Goal: Task Accomplishment & Management: Use online tool/utility

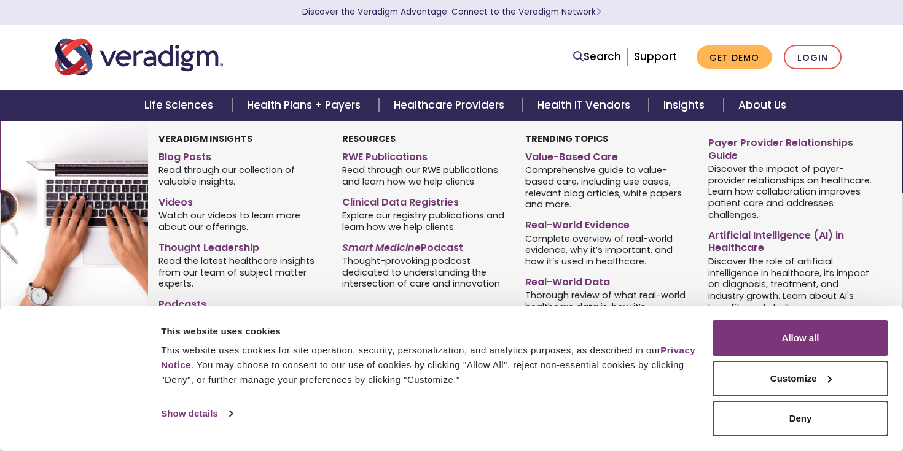
click at [561, 153] on link "Value-Based Care" at bounding box center [607, 155] width 165 height 18
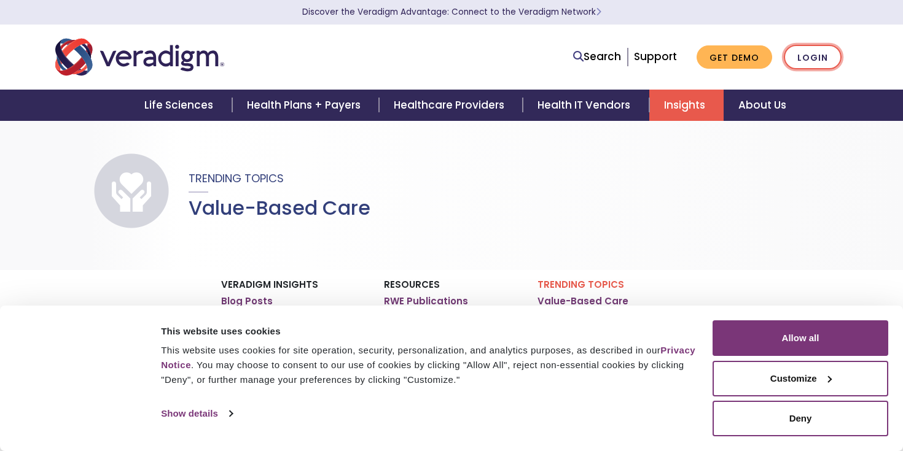
click at [795, 57] on link "Login" at bounding box center [812, 57] width 58 height 25
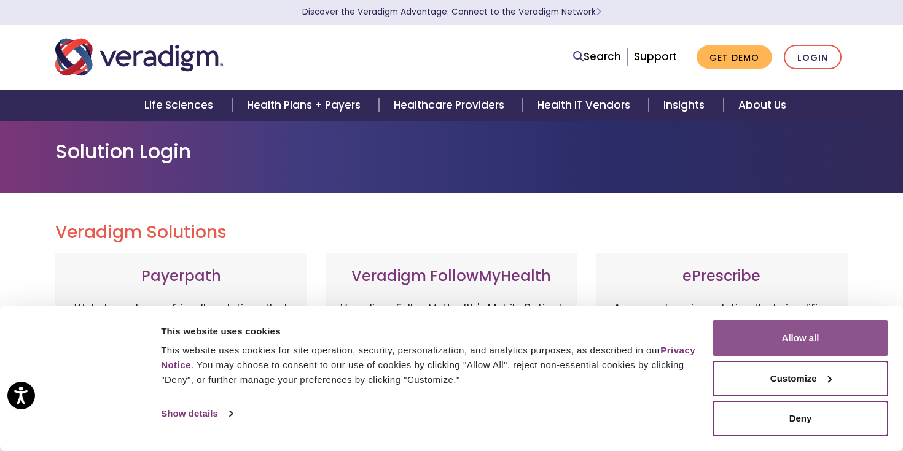
click at [775, 340] on button "Allow all" at bounding box center [800, 338] width 176 height 36
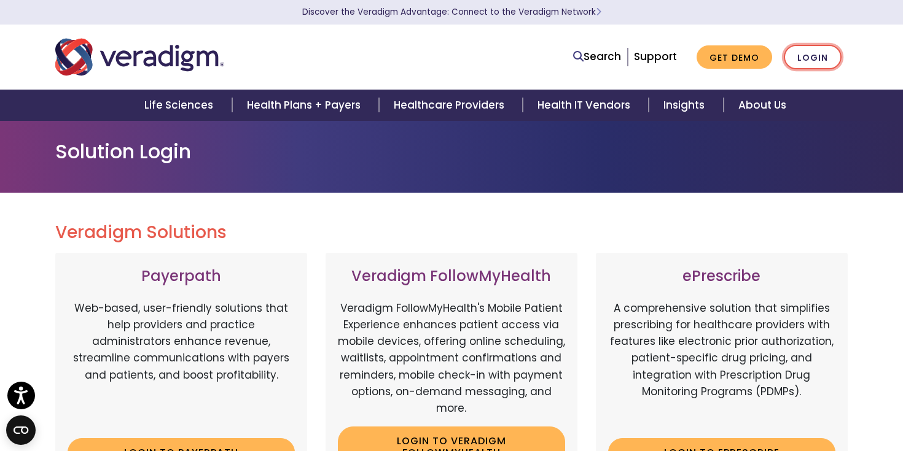
click at [822, 64] on link "Login" at bounding box center [812, 57] width 58 height 25
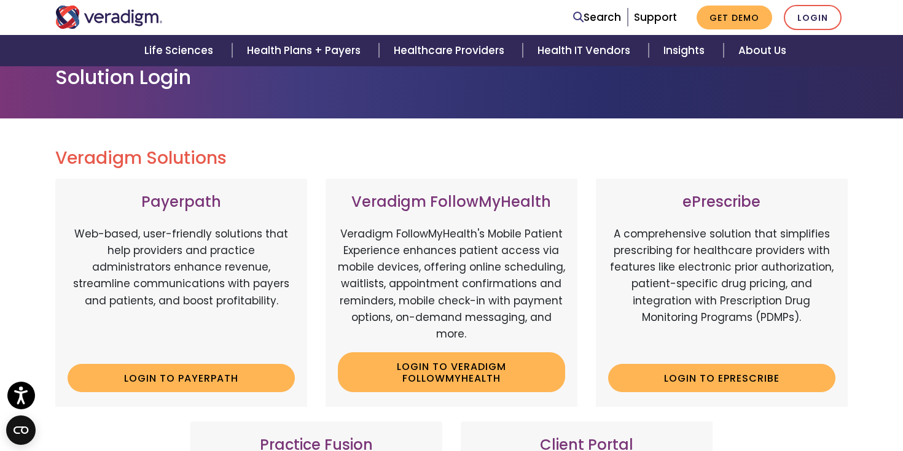
scroll to position [78, 0]
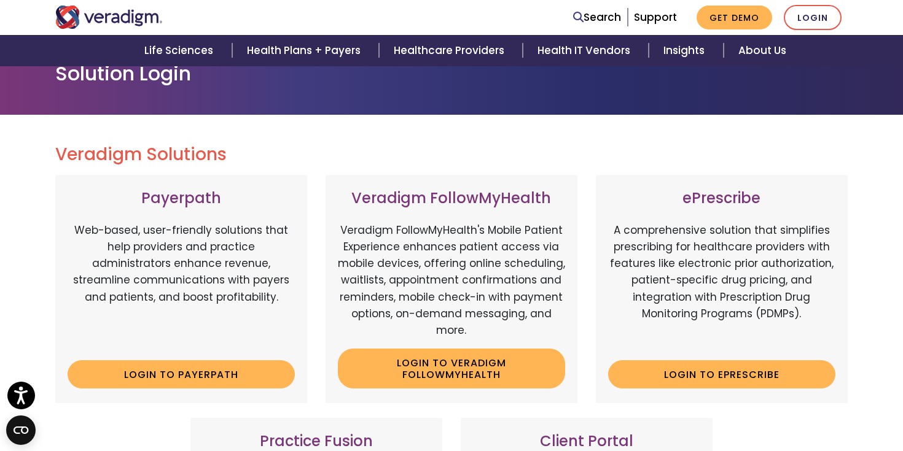
click at [611, 358] on div "ePrescribe A comprehensive solution that simplifies prescribing for healthcare …" at bounding box center [722, 289] width 252 height 228
click at [619, 373] on link "Login to ePrescribe" at bounding box center [721, 374] width 227 height 28
